Goal: Check status: Check status

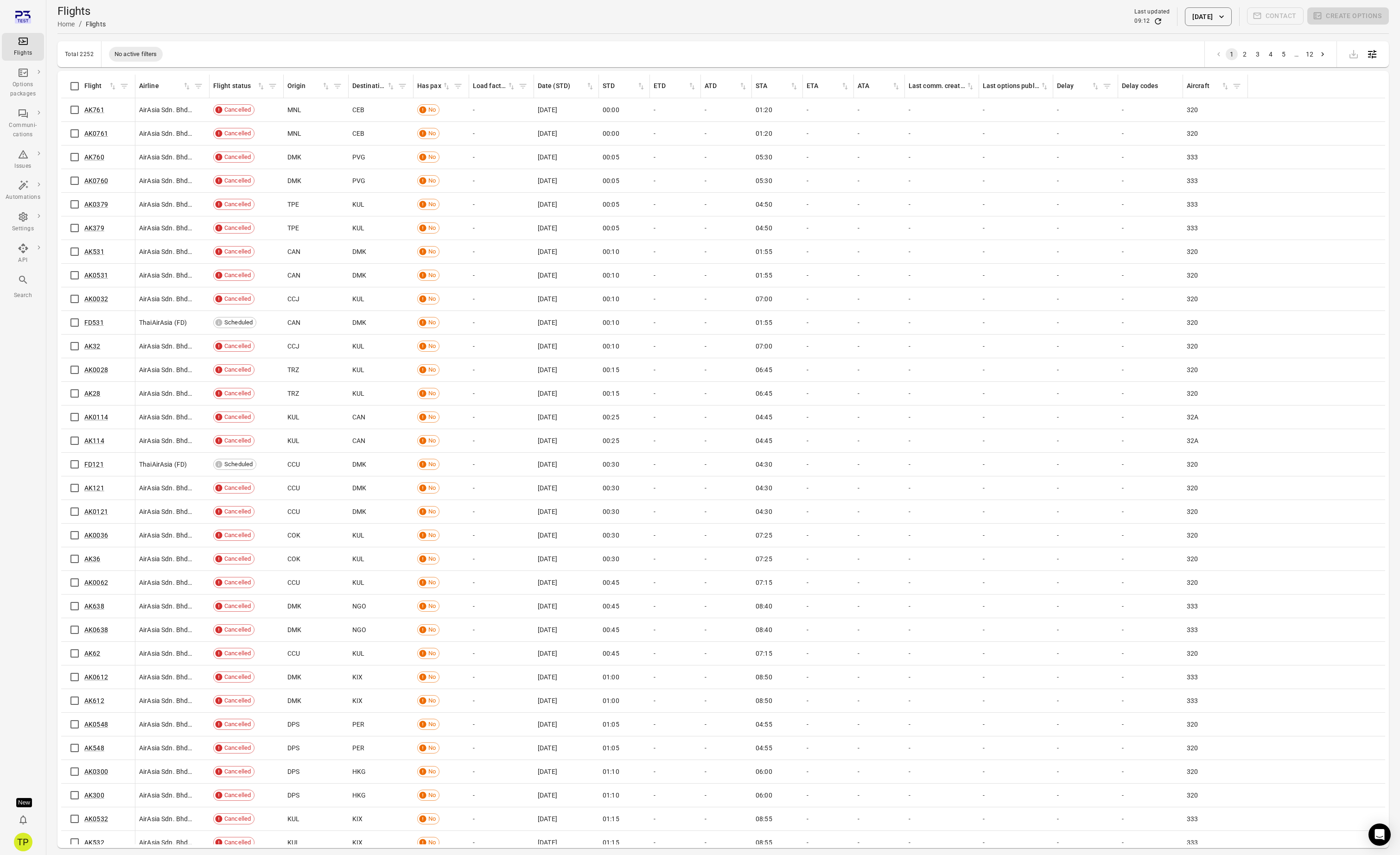
click at [1224, 17] on icon "button" at bounding box center [1221, 16] width 9 height 9
click at [1166, 106] on button "1" at bounding box center [1164, 104] width 17 height 17
click at [1182, 106] on button "2" at bounding box center [1183, 104] width 17 height 17
drag, startPoint x: 1274, startPoint y: 228, endPoint x: 847, endPoint y: 250, distance: 427.6
click at [1273, 228] on button "Apply" at bounding box center [1274, 228] width 32 height 20
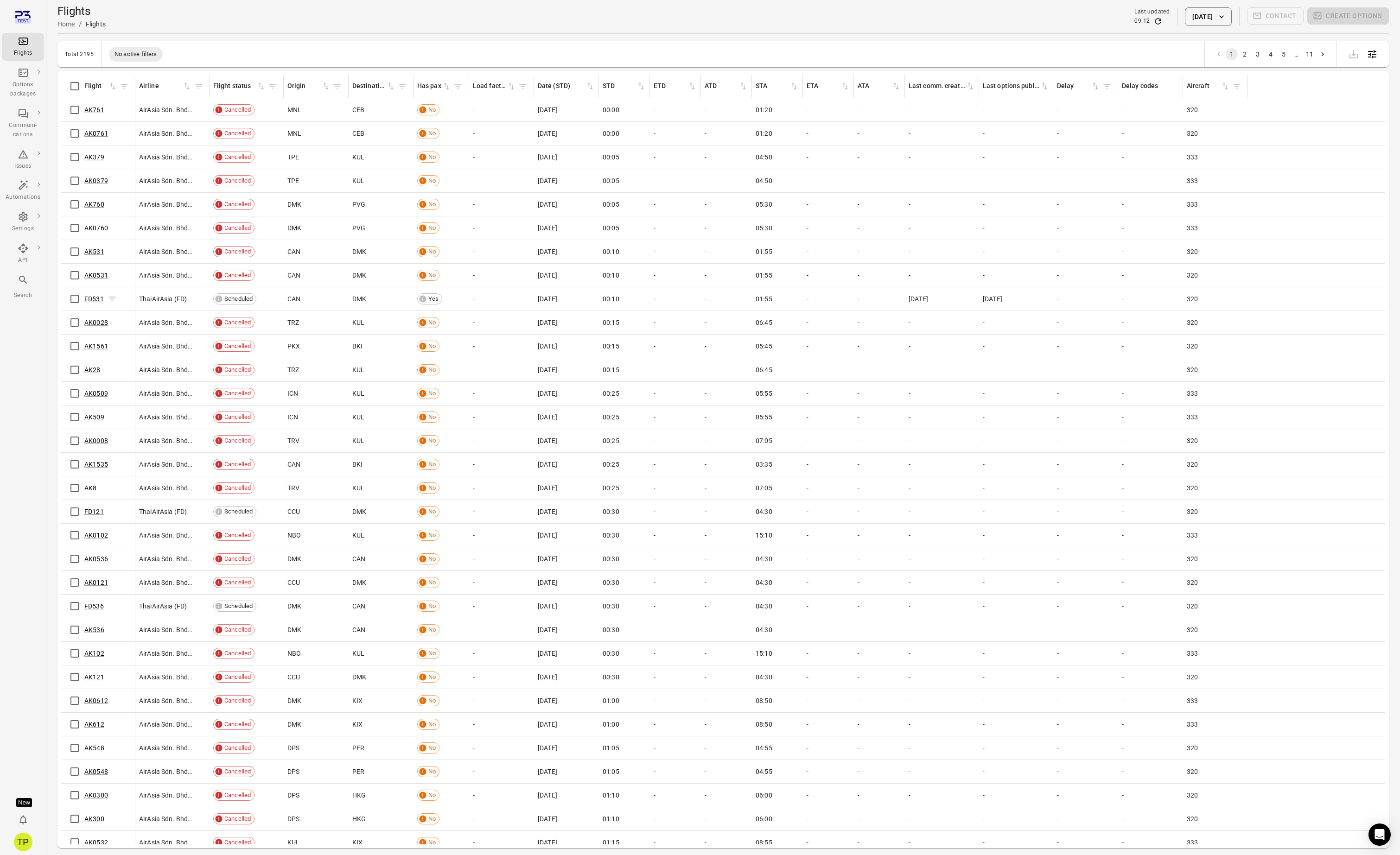
click at [90, 299] on link "FD531" at bounding box center [94, 299] width 20 height 8
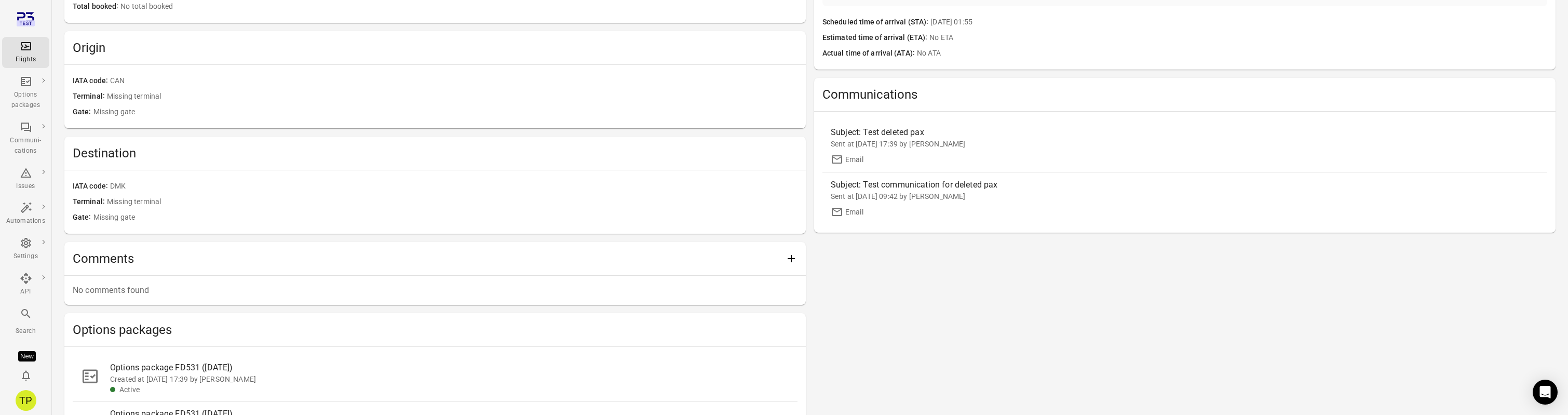
scroll to position [352, 0]
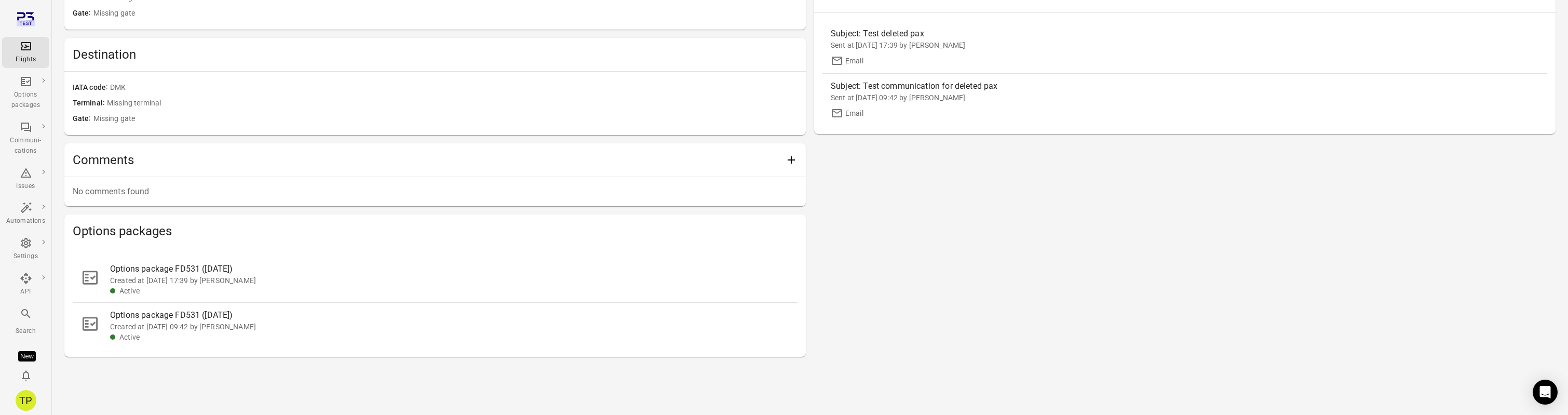
click at [198, 281] on div "Created at 2 Sep 2025 17:39 by Tómas Páll Máté" at bounding box center [450, 280] width 679 height 10
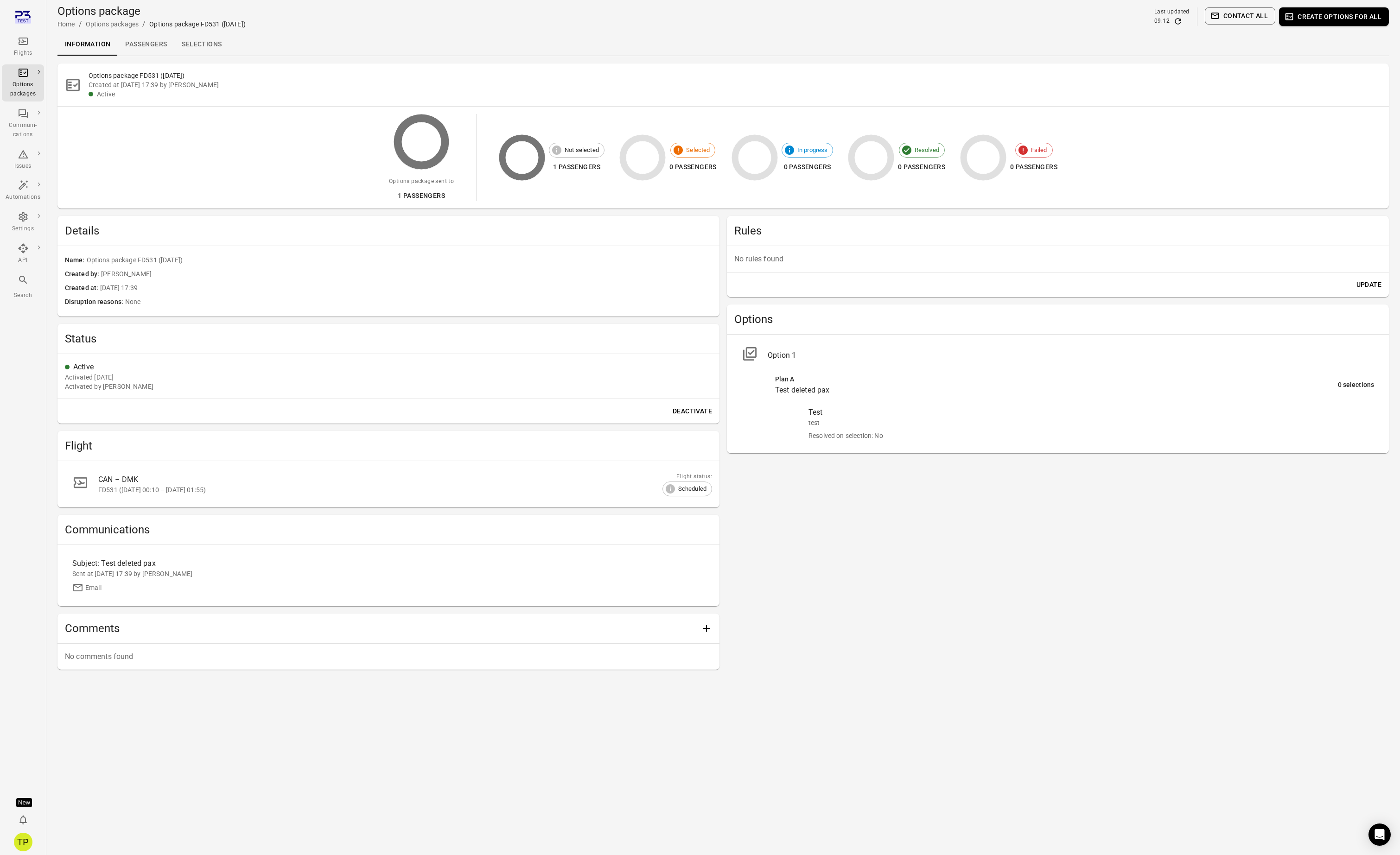
click at [147, 48] on link "Passengers" at bounding box center [146, 44] width 57 height 22
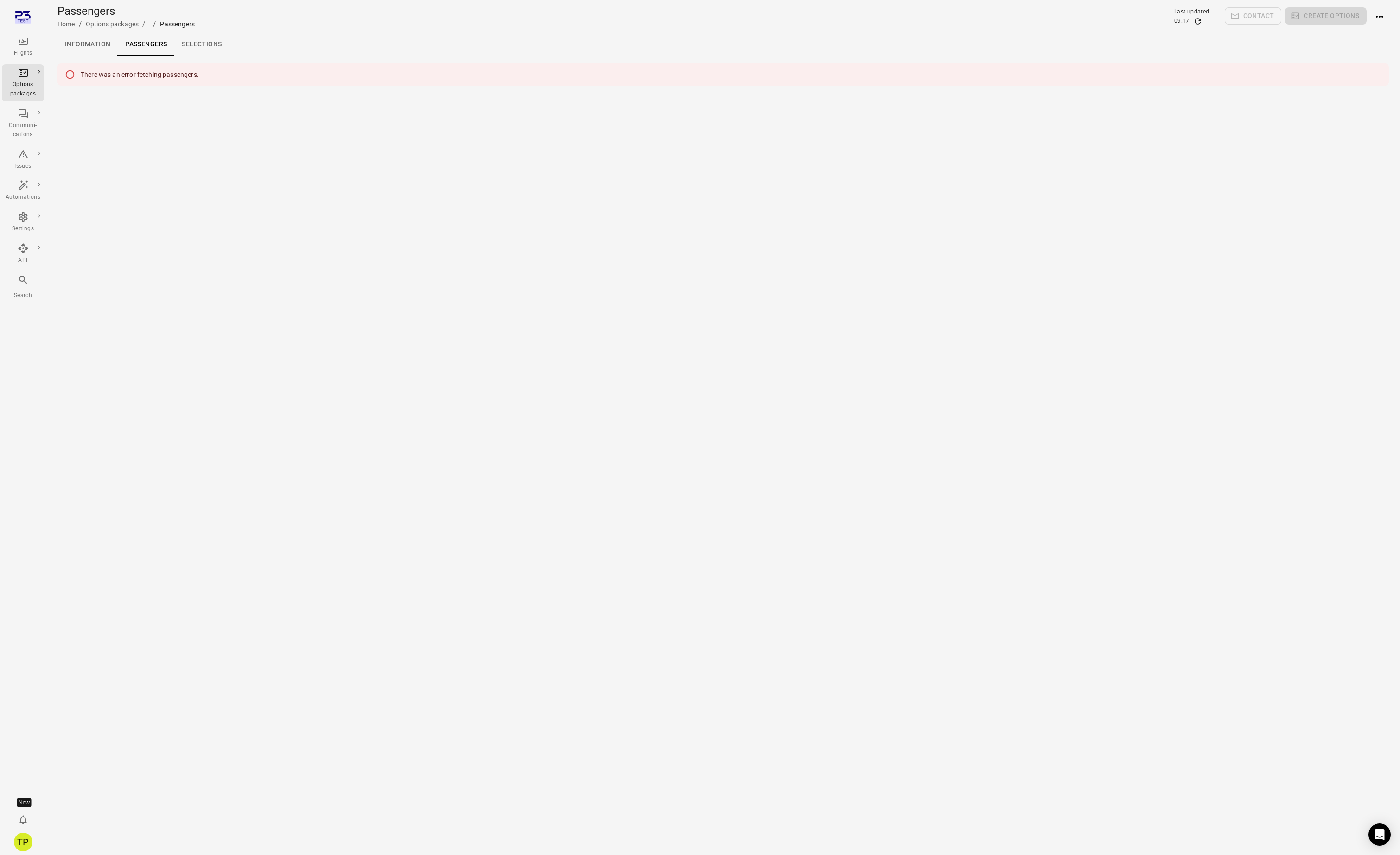
click at [100, 42] on link "Information" at bounding box center [88, 44] width 60 height 22
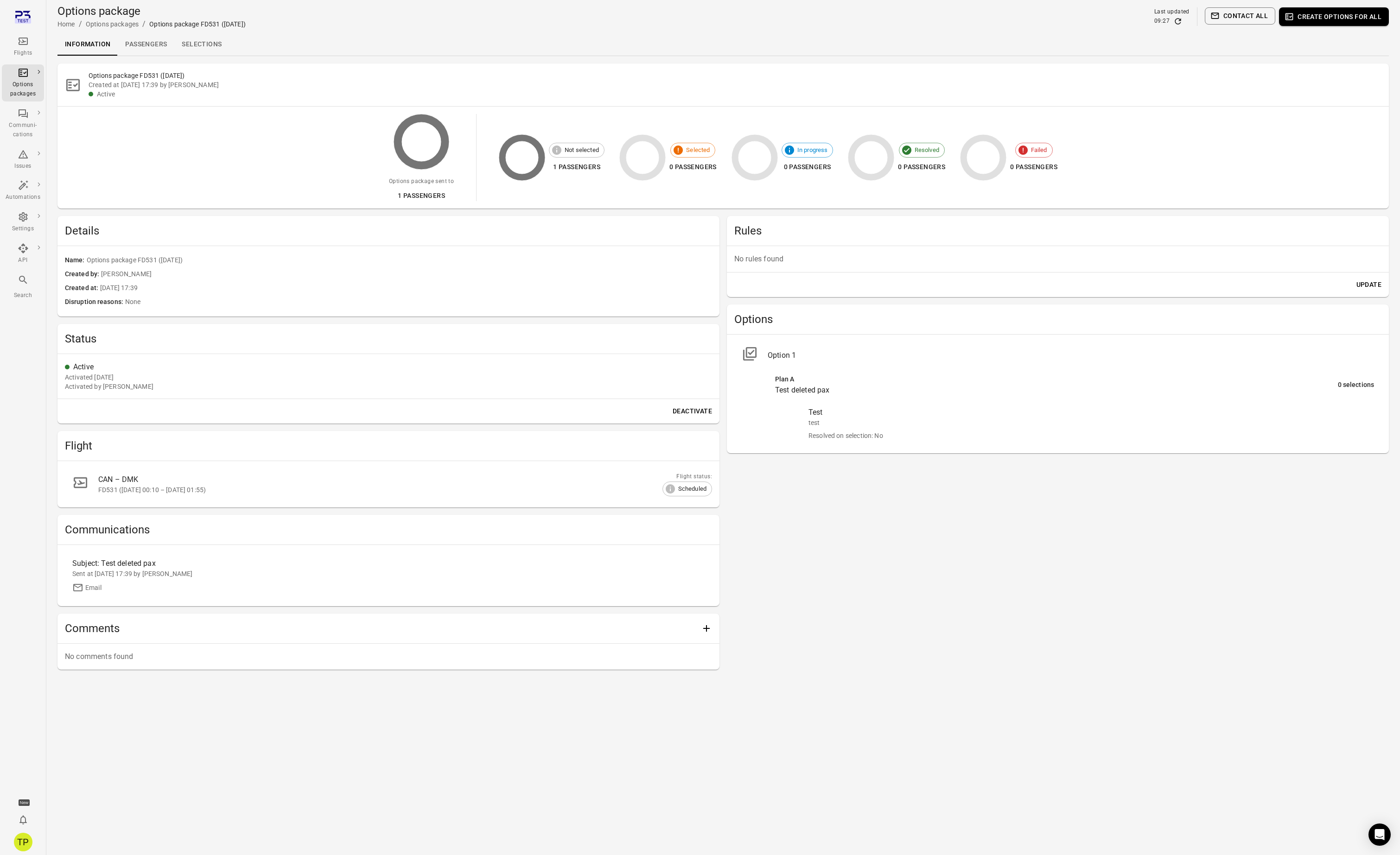
click at [147, 43] on link "Passengers" at bounding box center [146, 44] width 57 height 22
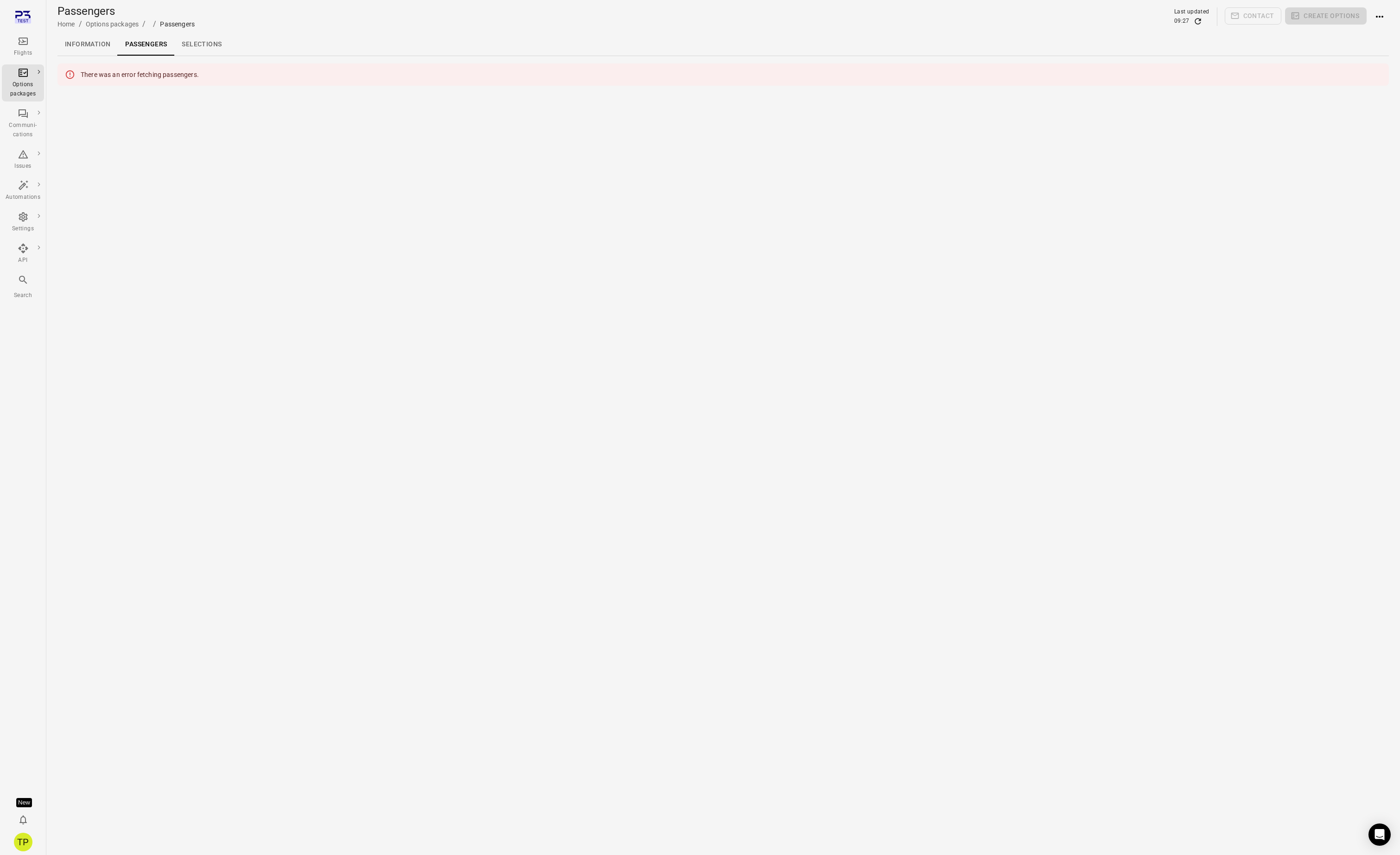
click at [339, 395] on main "Passengers Home / Options packages / / Passengers Last updated 09:27 Contact Cr…" at bounding box center [723, 428] width 1354 height 855
